Goal: Check status: Check status

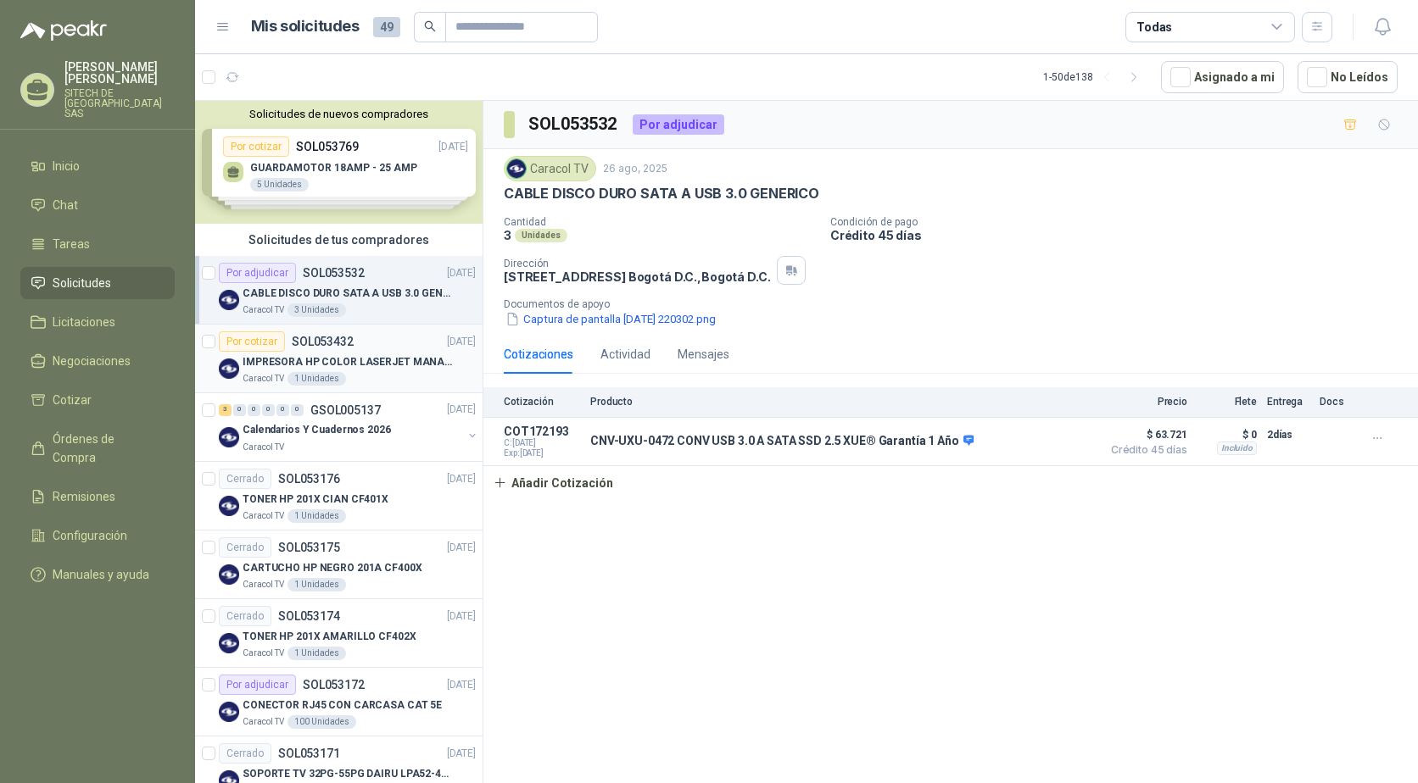
click at [356, 362] on p "IMPRESORA HP COLOR LASERJET MANAGED E45028DN" at bounding box center [347, 362] width 211 height 16
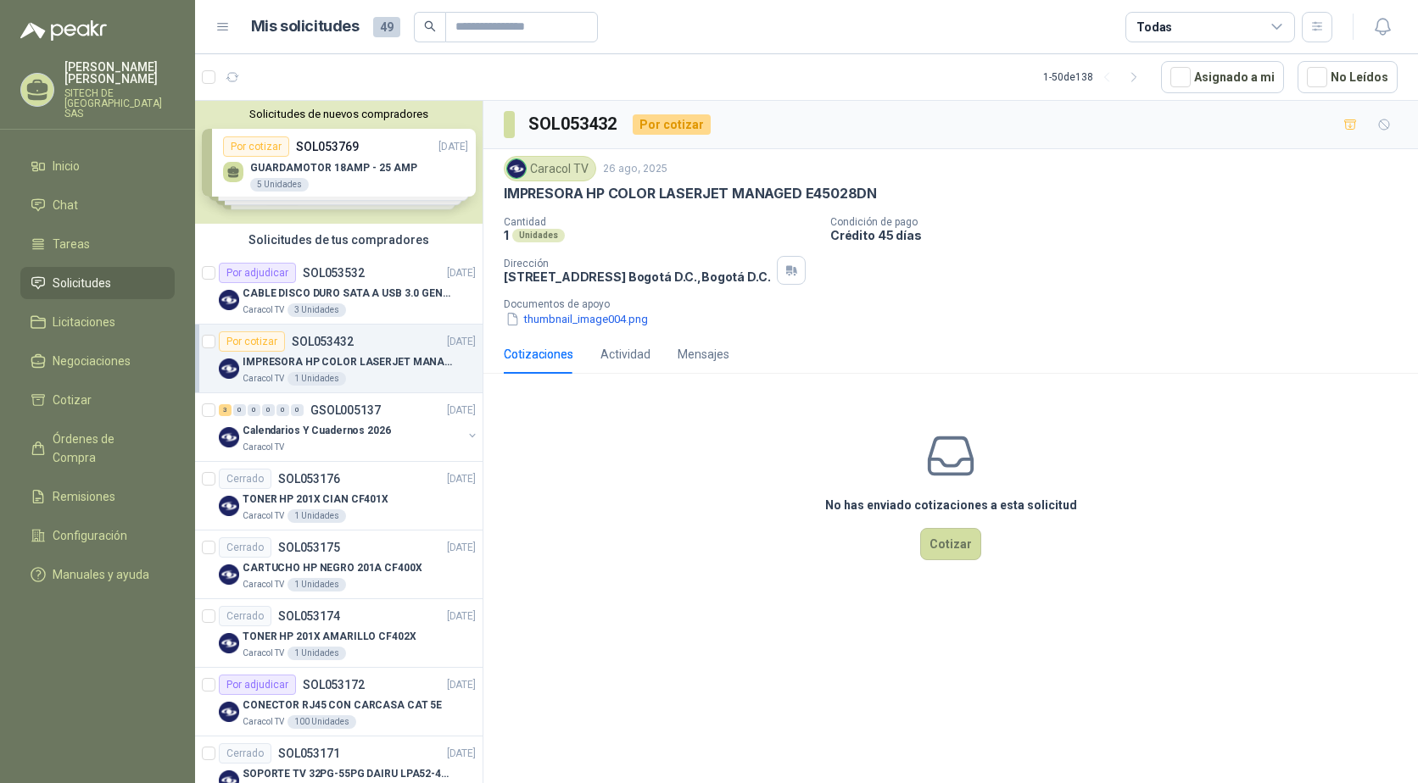
click at [300, 359] on p "IMPRESORA HP COLOR LASERJET MANAGED E45028DN" at bounding box center [347, 362] width 211 height 16
